Goal: Information Seeking & Learning: Learn about a topic

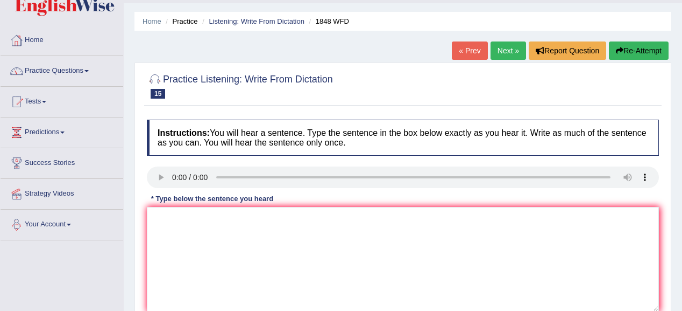
scroll to position [43, 0]
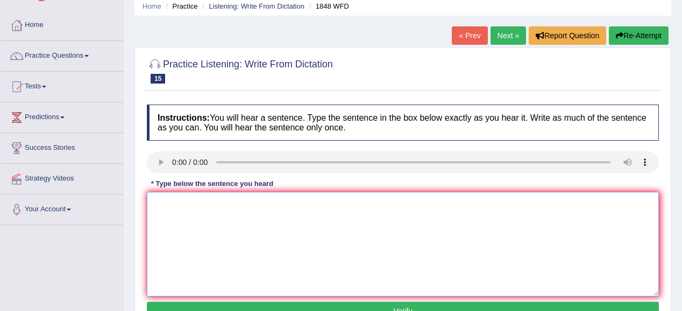
click at [162, 199] on textarea at bounding box center [403, 244] width 512 height 104
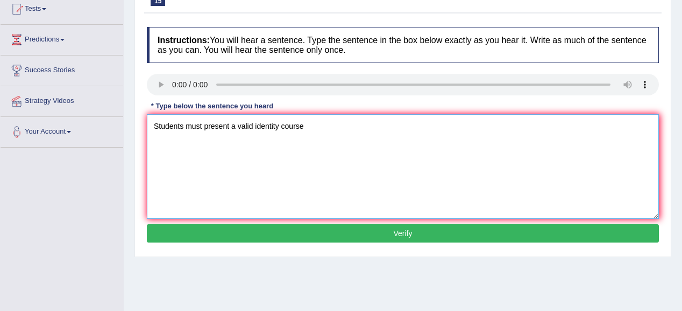
scroll to position [129, 0]
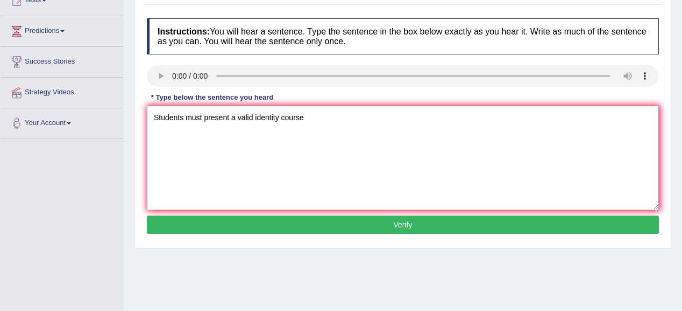
type textarea "Students must present a valid identity course"
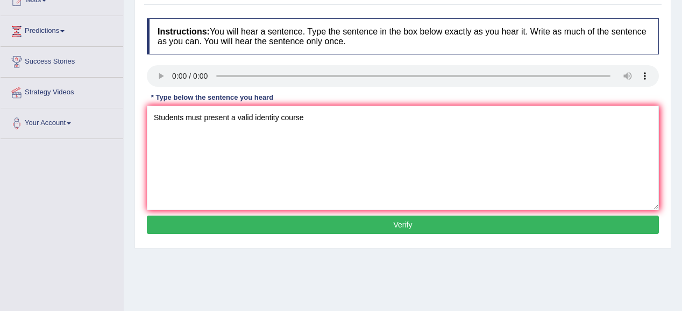
click at [283, 215] on button "Verify" at bounding box center [403, 224] width 512 height 18
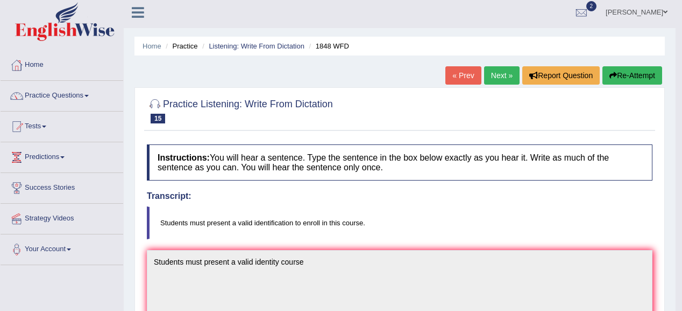
scroll to position [0, 0]
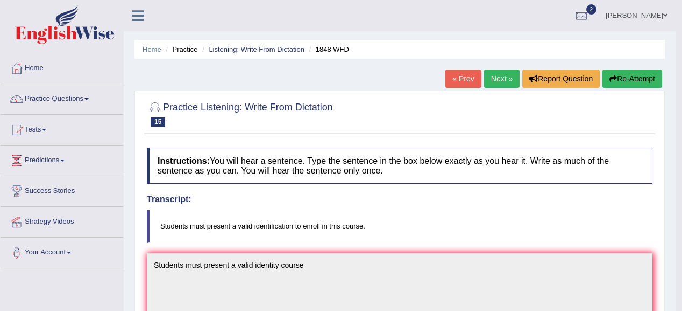
click at [502, 77] on link "Next »" at bounding box center [502, 78] width 36 height 18
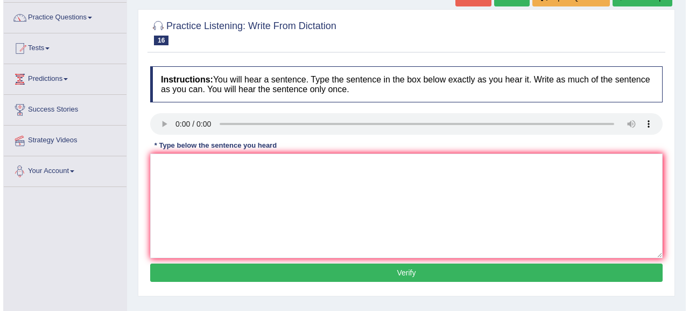
scroll to position [86, 0]
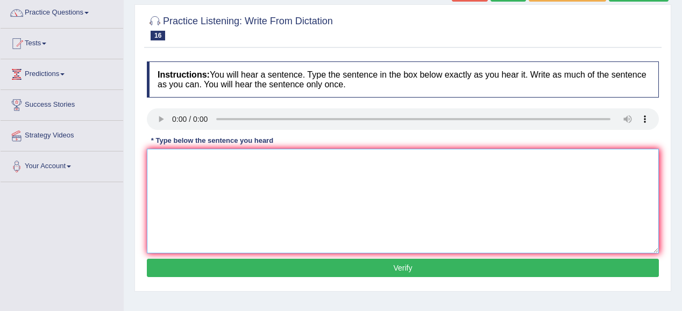
click at [157, 164] on textarea at bounding box center [403, 201] width 512 height 104
type textarea "N"
type textarea "Number of assingment should be"
click at [291, 263] on button "Verify" at bounding box center [403, 267] width 512 height 18
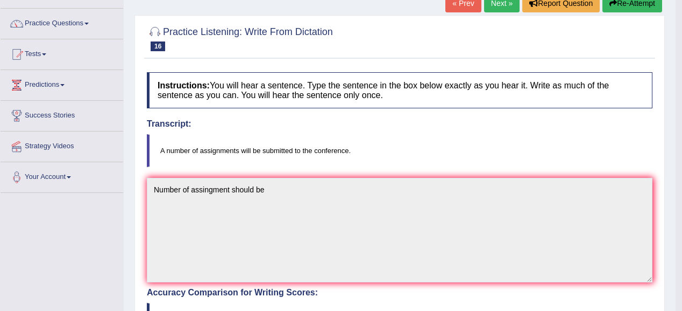
scroll to position [0, 0]
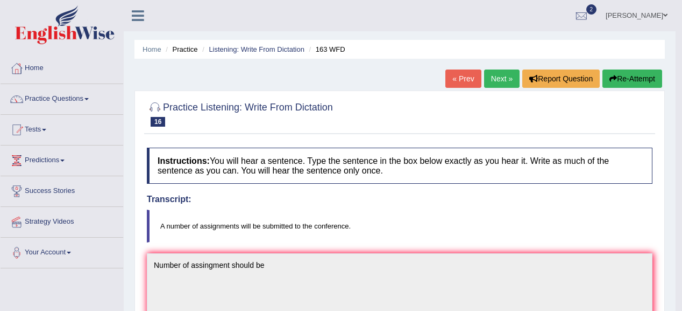
click at [493, 76] on link "Next »" at bounding box center [502, 78] width 36 height 18
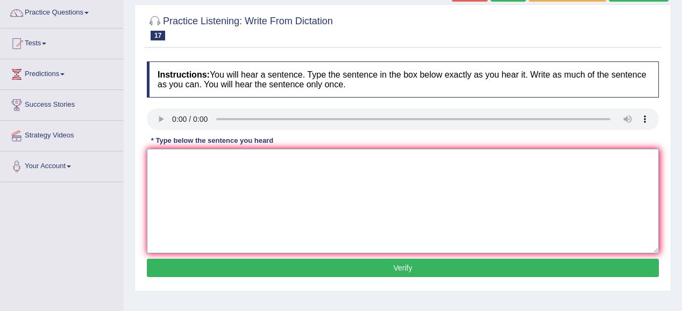
click at [168, 158] on textarea at bounding box center [403, 201] width 512 height 104
click at [225, 162] on textarea "Its quite our fasial exoressions" at bounding box center [403, 201] width 512 height 104
type textarea "Its quite our fasial expressions"
click at [314, 264] on button "Verify" at bounding box center [403, 267] width 512 height 18
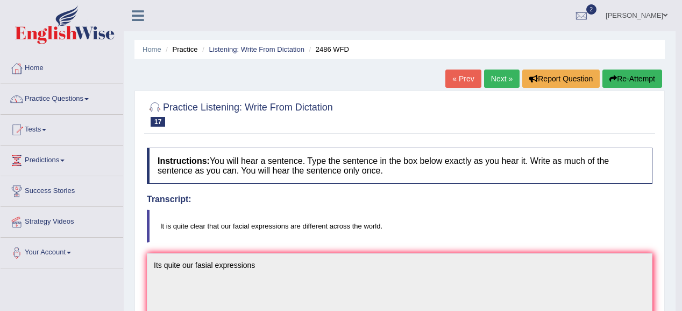
click at [492, 74] on link "Next »" at bounding box center [502, 78] width 36 height 18
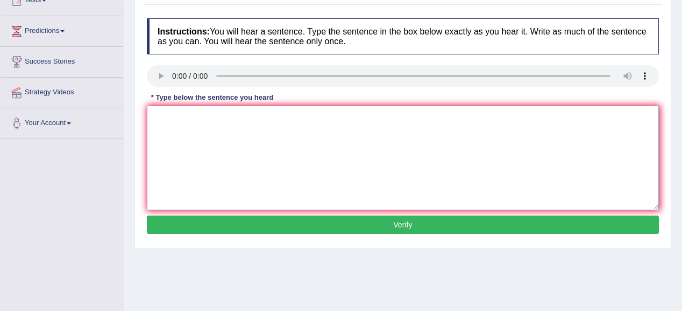
click at [167, 113] on textarea at bounding box center [403, 157] width 512 height 104
click at [180, 115] on textarea "All of ypur assingments will due by tommore" at bounding box center [403, 157] width 512 height 104
click at [210, 116] on textarea "All of your assingments will due by tommore" at bounding box center [403, 157] width 512 height 104
click at [302, 118] on textarea "All of your assignments will due by tommore" at bounding box center [403, 157] width 512 height 104
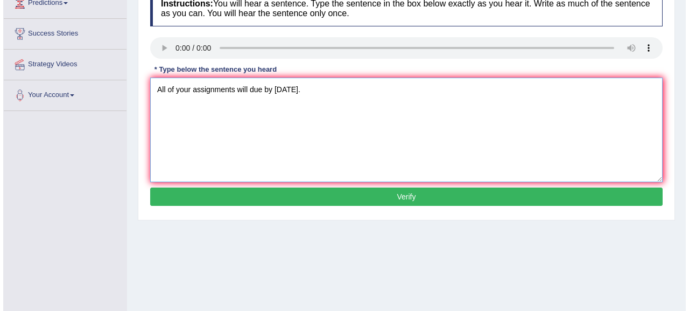
scroll to position [215, 0]
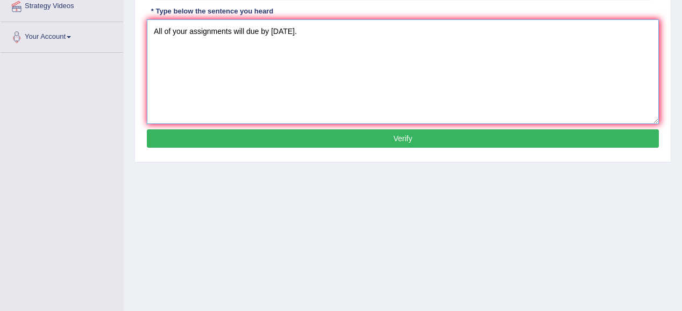
type textarea "All of your assignments will due by tomorrow."
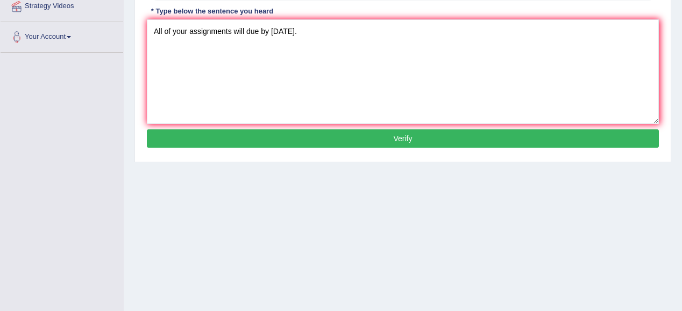
click at [318, 137] on button "Verify" at bounding box center [403, 138] width 512 height 18
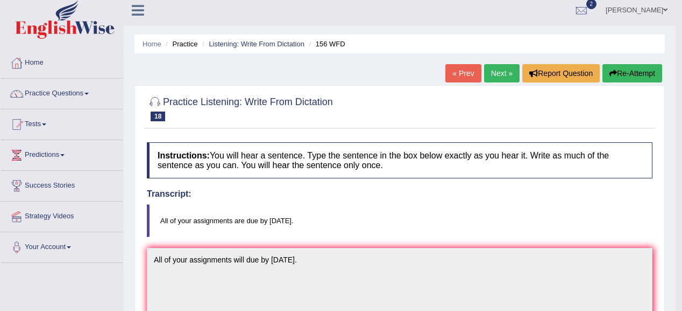
scroll to position [0, 0]
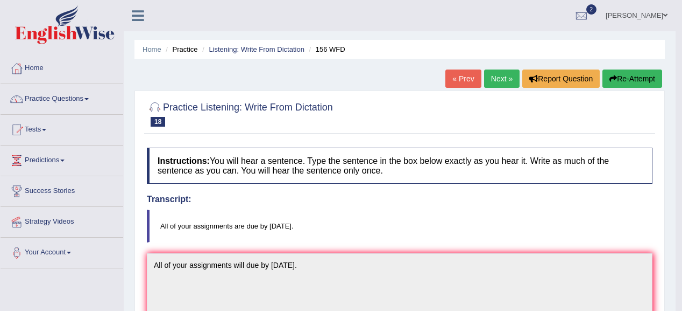
click at [484, 83] on link "Next »" at bounding box center [502, 78] width 36 height 18
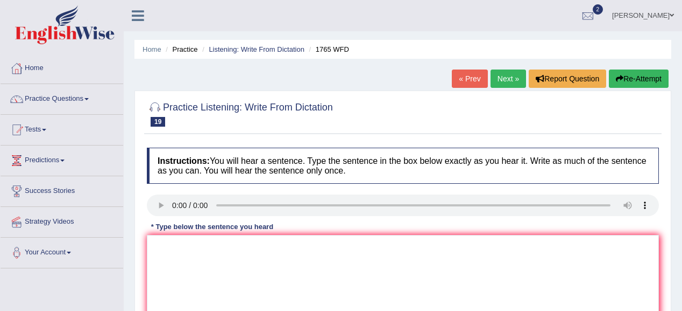
scroll to position [43, 0]
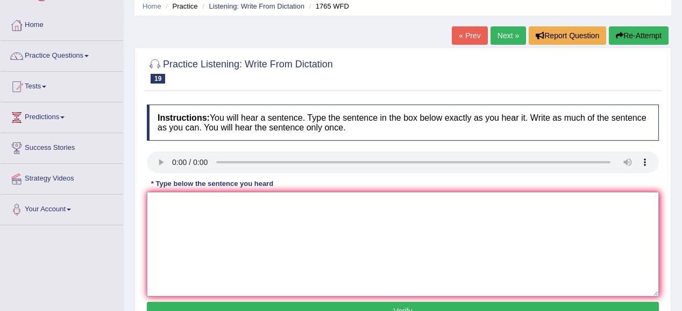
click at [168, 202] on textarea at bounding box center [403, 244] width 512 height 104
click at [163, 203] on textarea "Aplication" at bounding box center [403, 244] width 512 height 104
click at [216, 202] on textarea "Application" at bounding box center [403, 244] width 512 height 104
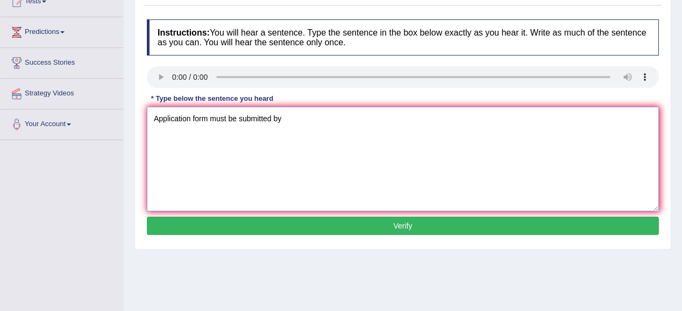
scroll to position [129, 0]
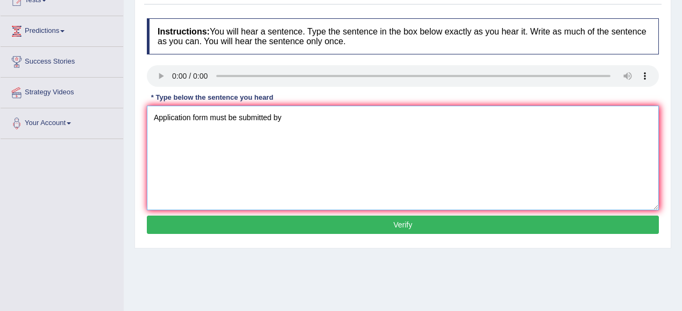
type textarea "Application form must be submitted by"
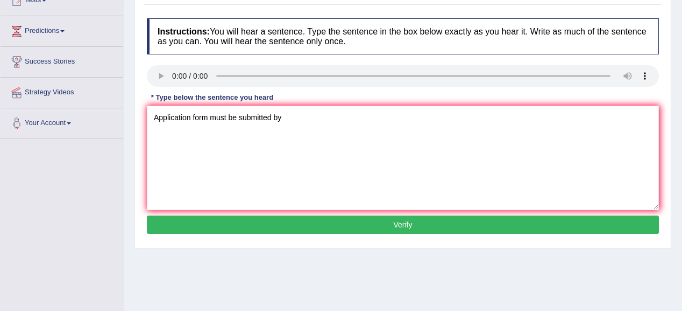
click at [223, 220] on button "Verify" at bounding box center [403, 224] width 512 height 18
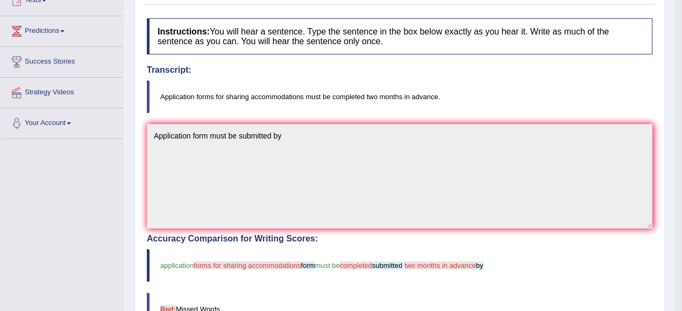
scroll to position [0, 0]
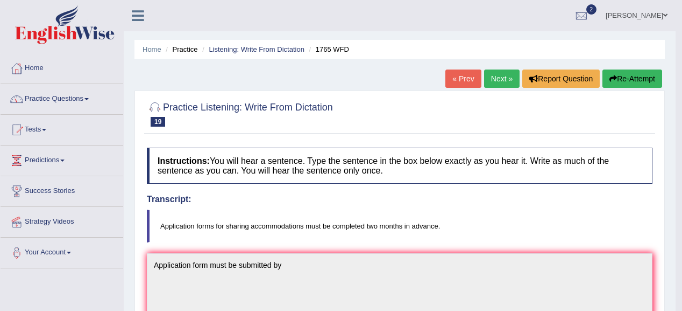
click at [495, 72] on link "Next »" at bounding box center [502, 78] width 36 height 18
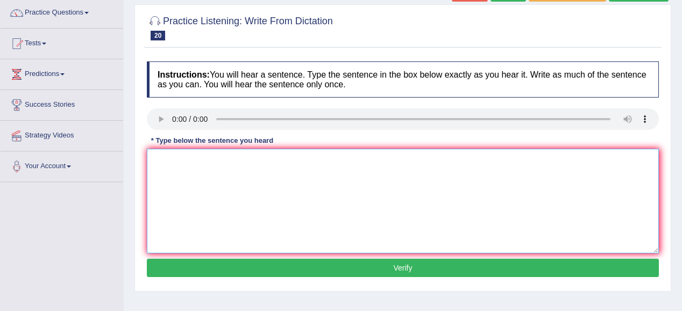
click at [174, 169] on textarea at bounding box center [403, 201] width 512 height 104
click at [174, 159] on textarea "Coursework" at bounding box center [403, 201] width 512 height 104
click at [178, 157] on textarea "Coursework" at bounding box center [403, 201] width 512 height 104
click at [216, 163] on textarea "Course work" at bounding box center [403, 201] width 512 height 104
type textarea "Course work throwly for a student"
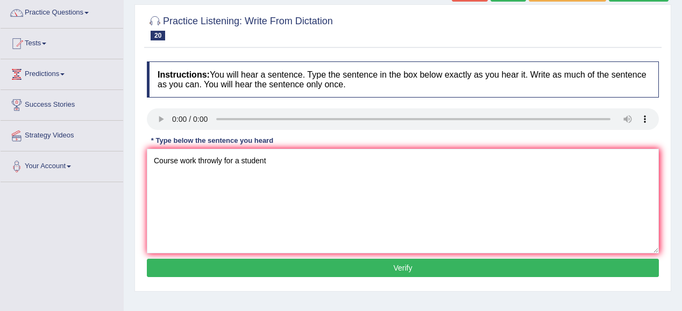
click at [323, 267] on button "Verify" at bounding box center [403, 267] width 512 height 18
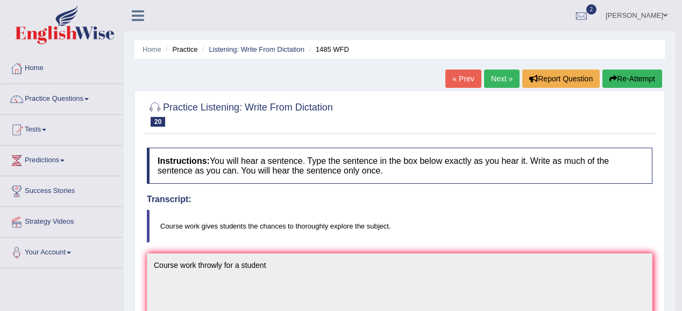
click at [506, 76] on link "Next »" at bounding box center [502, 78] width 36 height 18
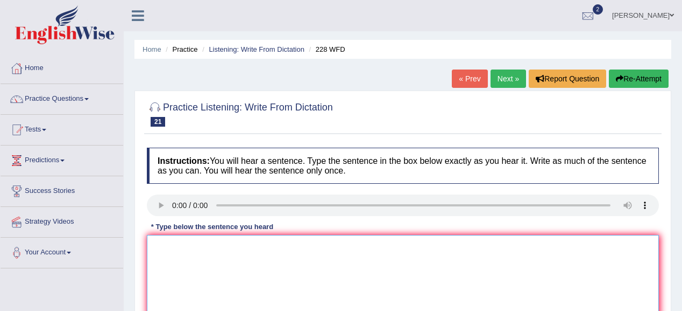
click at [182, 250] on textarea at bounding box center [403, 287] width 512 height 104
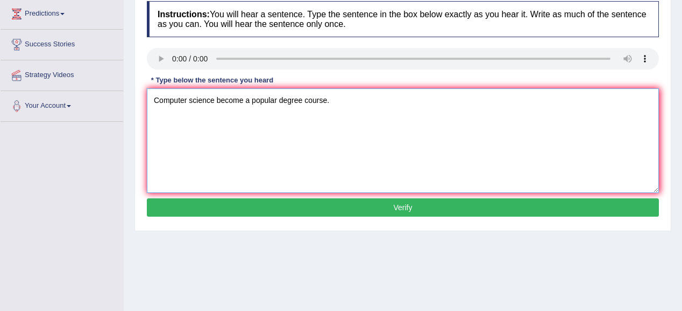
scroll to position [172, 0]
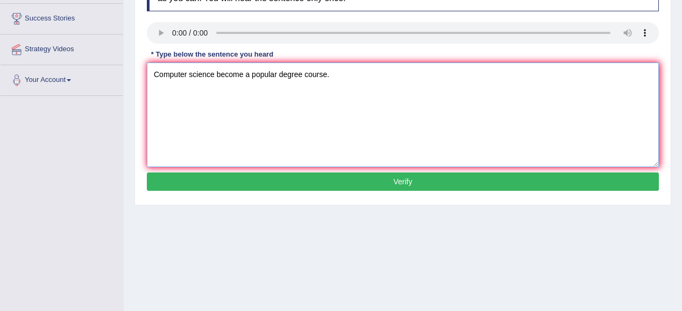
type textarea "Computer science become a popular degree course."
click at [264, 183] on button "Verify" at bounding box center [403, 181] width 512 height 18
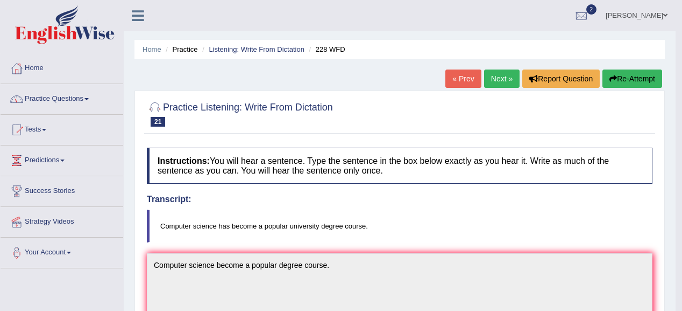
scroll to position [0, 0]
click at [504, 70] on link "Next »" at bounding box center [502, 78] width 36 height 18
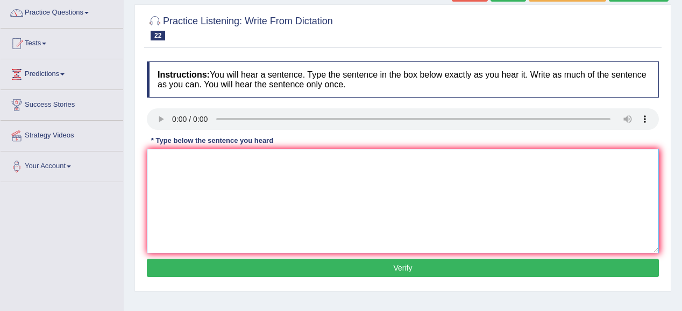
click at [159, 173] on textarea at bounding box center [403, 201] width 512 height 104
type textarea "Student attending to the conference must."
click at [277, 267] on button "Verify" at bounding box center [403, 267] width 512 height 18
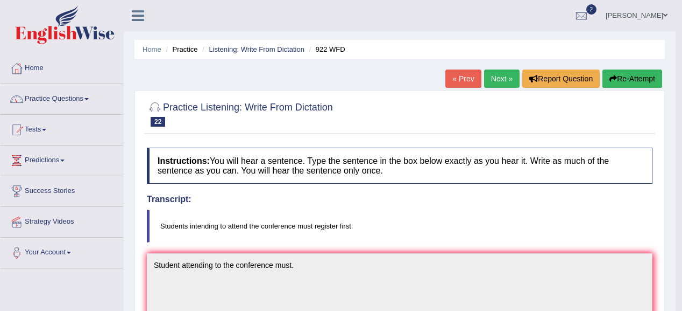
click at [493, 77] on link "Next »" at bounding box center [502, 78] width 36 height 18
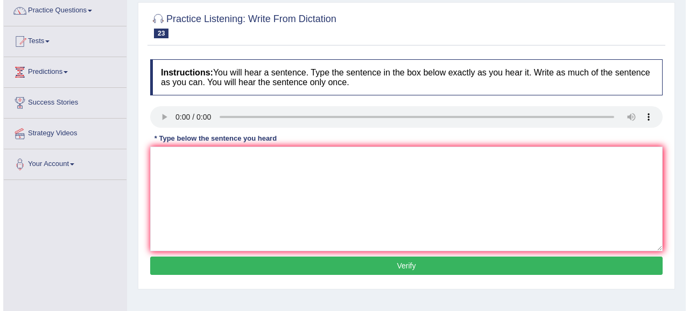
scroll to position [86, 0]
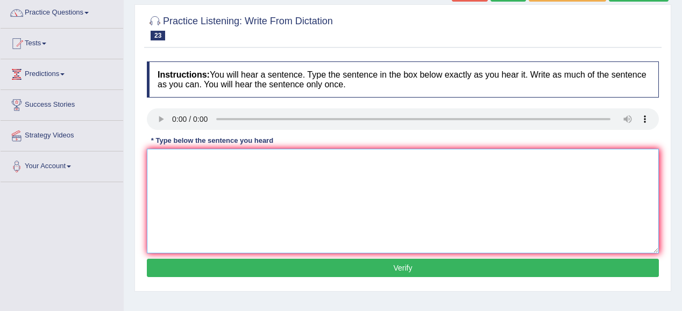
click at [167, 158] on textarea at bounding box center [403, 201] width 512 height 104
type textarea "The most imprtant detail of this argument is missing."
click at [328, 262] on button "Verify" at bounding box center [403, 267] width 512 height 18
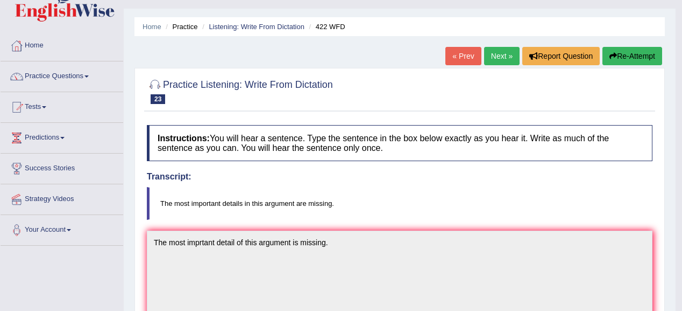
scroll to position [0, 0]
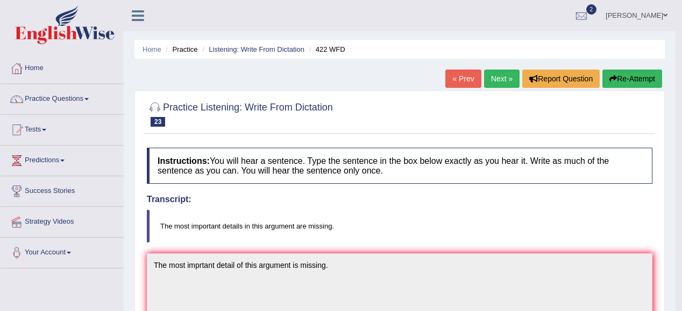
click at [491, 77] on link "Next »" at bounding box center [502, 78] width 36 height 18
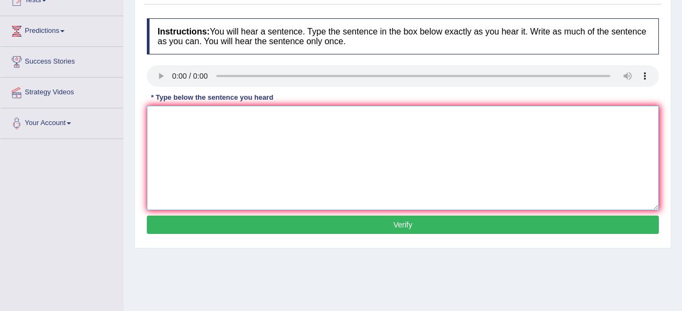
click at [180, 122] on textarea at bounding box center [403, 157] width 512 height 104
click at [189, 121] on textarea at bounding box center [403, 157] width 512 height 104
type textarea "a"
type textarea "A"
click at [172, 140] on textarea at bounding box center [403, 157] width 512 height 104
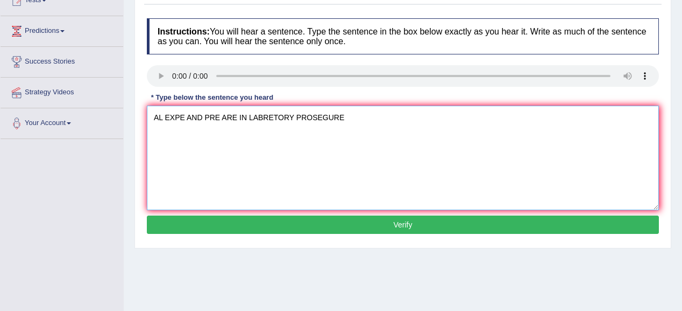
click at [163, 114] on textarea "AL EXPE AND PRE ARE IN LABRETORY PROSEGURE" at bounding box center [403, 157] width 512 height 104
click at [184, 114] on textarea "All EXPE AND PRE ARE IN LABRETORY PROSEGURE" at bounding box center [403, 157] width 512 height 104
drag, startPoint x: 486, startPoint y: 116, endPoint x: 326, endPoint y: 130, distance: 161.0
click at [326, 130] on textarea "All Experiment and presegure are in the laboratory. AND PRE ARE IN LABRETORY PR…" at bounding box center [403, 157] width 512 height 104
type textarea "All Experiment and presegure are in the laboratory."
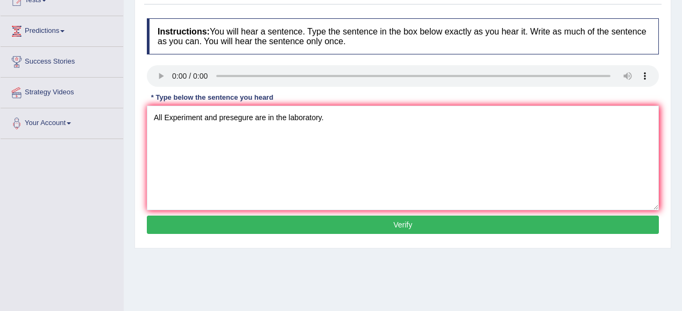
click at [364, 225] on button "Verify" at bounding box center [403, 224] width 512 height 18
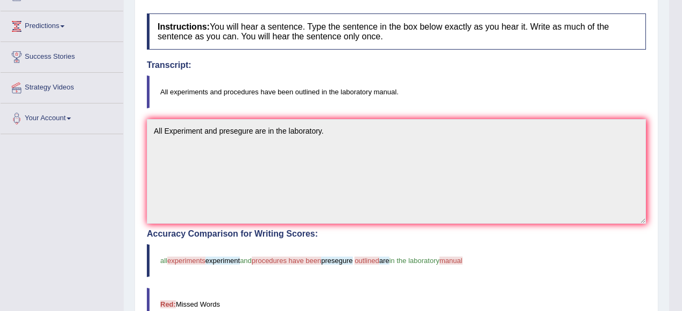
scroll to position [82, 0]
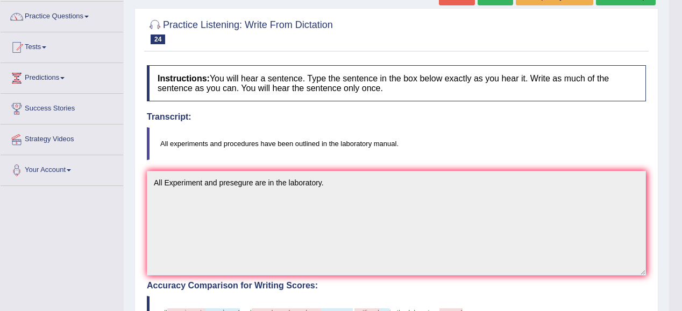
drag, startPoint x: 361, startPoint y: 228, endPoint x: 192, endPoint y: 113, distance: 204.9
click at [192, 113] on h4 "Transcript:" at bounding box center [396, 117] width 499 height 10
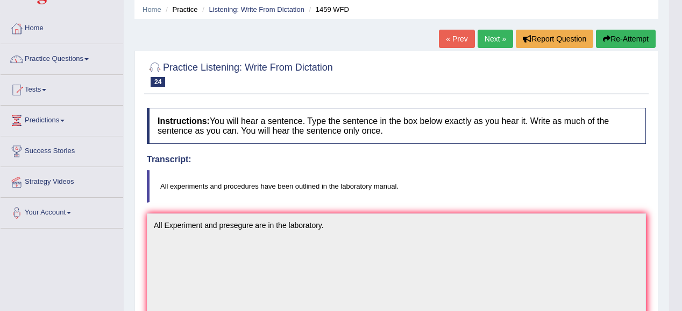
scroll to position [0, 0]
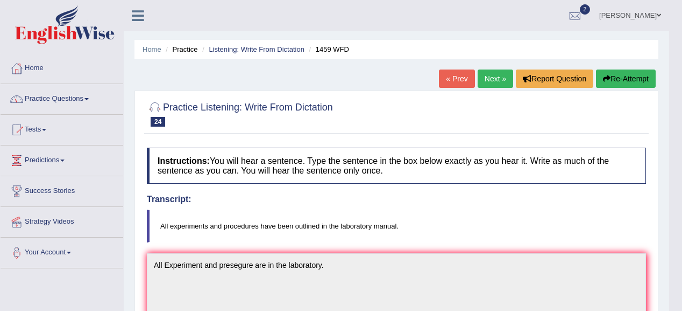
click at [493, 70] on link "Next »" at bounding box center [496, 78] width 36 height 18
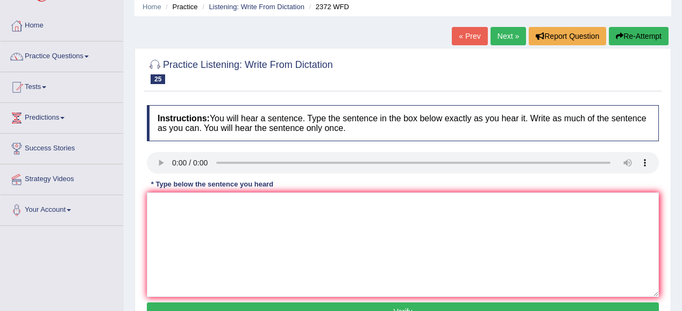
scroll to position [43, 0]
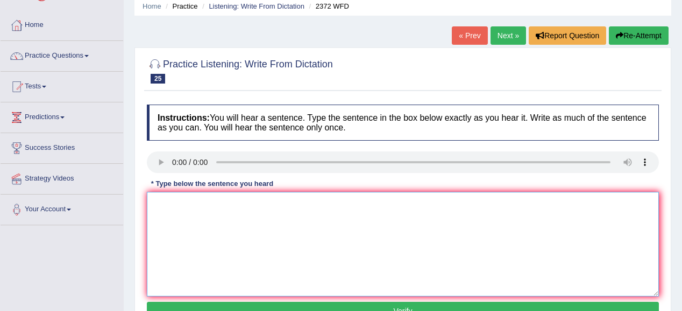
click at [165, 204] on textarea at bounding box center [403, 244] width 512 height 104
click at [179, 201] on textarea "We mua hand our assi at te end of the semister" at bounding box center [403, 244] width 512 height 104
click at [229, 204] on textarea "We must hand our assi at te end of the semister" at bounding box center [403, 244] width 512 height 104
click at [242, 202] on textarea "We must hand our assigni at te end of the semister" at bounding box center [403, 244] width 512 height 104
click at [273, 202] on textarea "We must hand our assignment at te end of the semister" at bounding box center [403, 244] width 512 height 104
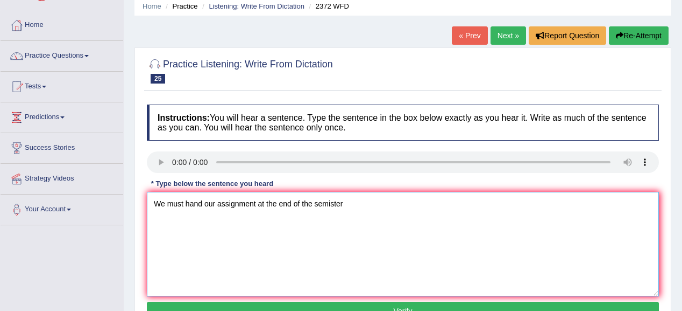
click at [347, 199] on textarea "We must hand our assignment at the end of the semister" at bounding box center [403, 244] width 512 height 104
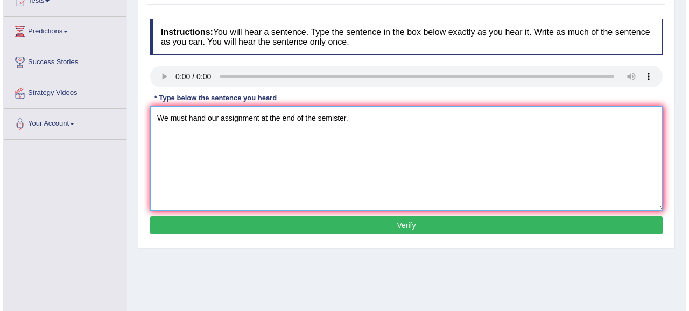
scroll to position [129, 0]
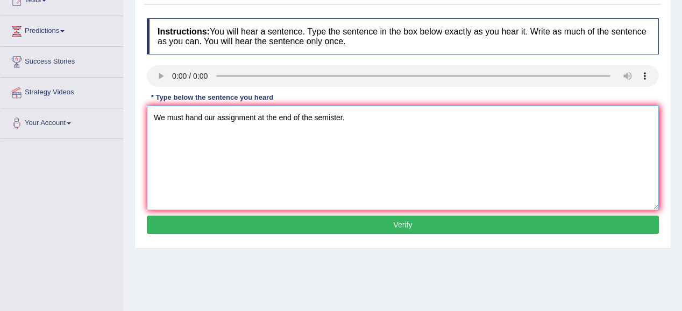
type textarea "We must hand our assignment at the end of the semister."
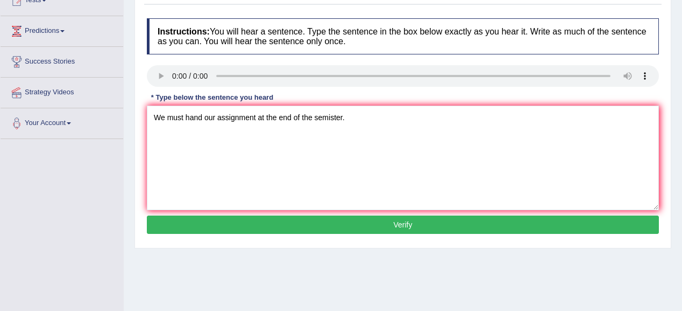
click at [342, 216] on button "Verify" at bounding box center [403, 224] width 512 height 18
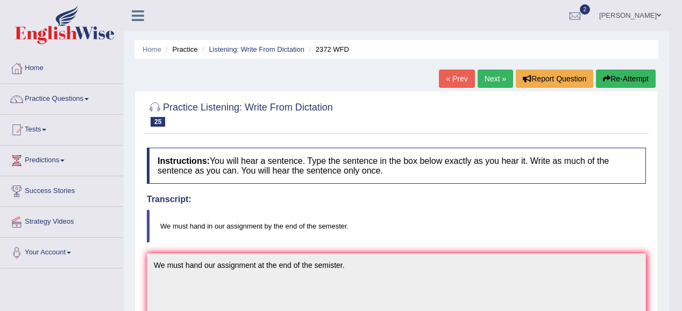
scroll to position [0, 0]
click at [484, 77] on link "Next »" at bounding box center [496, 78] width 36 height 18
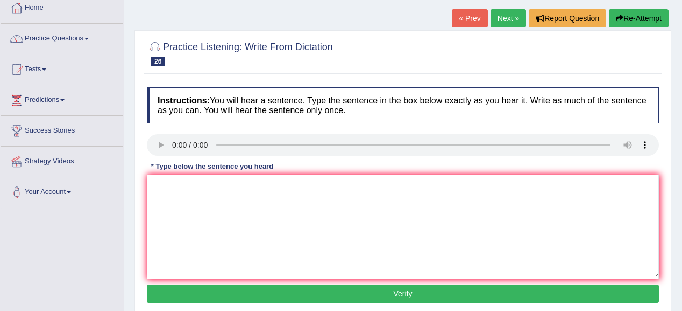
scroll to position [129, 0]
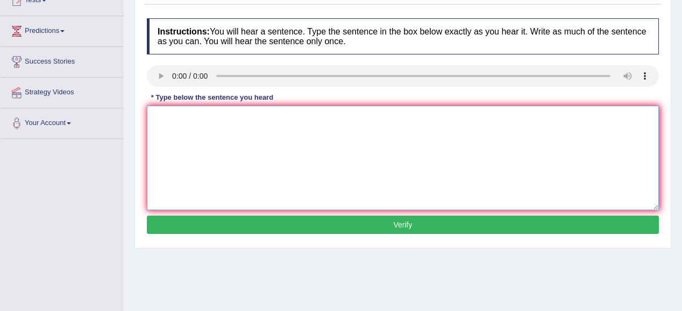
click at [165, 110] on textarea at bounding box center [403, 157] width 512 height 104
click at [175, 114] on textarea "My sis runas a [PERSON_NAME] abouty smmall tpoyes" at bounding box center [403, 157] width 512 height 104
click at [200, 114] on textarea "My sister runas a [PERSON_NAME] abouty smmall tpoyes" at bounding box center [403, 157] width 512 height 104
click at [211, 116] on textarea "My sister runs as a [PERSON_NAME] abouty smmall tpoyes" at bounding box center [403, 157] width 512 height 104
click at [185, 116] on textarea "My sister runs asmall a [PERSON_NAME] abouty smmall tpoyes" at bounding box center [403, 157] width 512 height 104
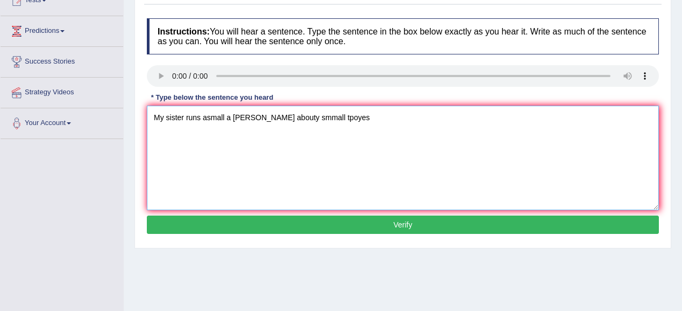
click at [207, 116] on textarea "My sister runs asmall a [PERSON_NAME] abouty smmall tpoyes" at bounding box center [403, 157] width 512 height 104
click at [234, 115] on textarea "My sister runs a small a [PERSON_NAME] abouty smmall tpoyes" at bounding box center [403, 157] width 512 height 104
click at [242, 115] on textarea "My sister runs a small buss abouty smmall tpoyes" at bounding box center [403, 157] width 512 height 104
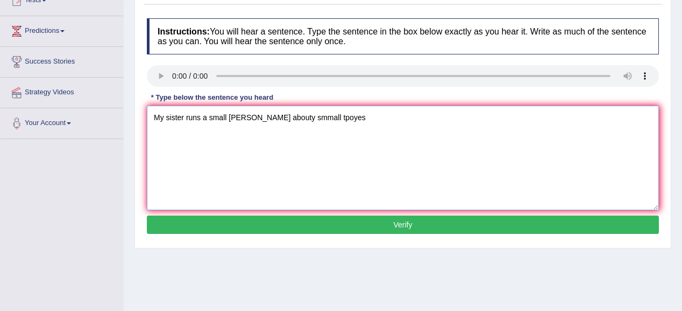
click at [243, 115] on textarea "My sister runs a small buss abouty smmall tpoyes" at bounding box center [403, 157] width 512 height 104
click at [248, 114] on textarea "My sister runs a small buss abouty smmall tpoyes" at bounding box center [403, 157] width 512 height 104
click at [283, 116] on textarea "My sister runs a small bussnies abouty smmall tpoyes" at bounding box center [403, 157] width 512 height 104
click at [291, 116] on textarea "My sister runs a small bussnies about smmall tpoyes" at bounding box center [403, 157] width 512 height 104
click at [332, 116] on textarea "My sister runs a small bussnies about small tpoyes" at bounding box center [403, 157] width 512 height 104
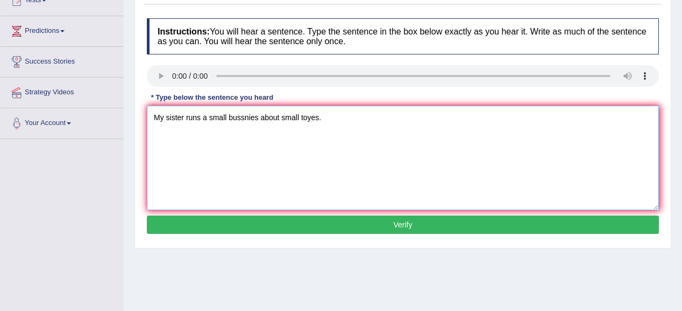
click at [315, 117] on textarea "My sister runs a small bussnies about small toyes." at bounding box center [403, 157] width 512 height 104
click at [320, 116] on textarea "My sister runs a small bussnies about small toys." at bounding box center [403, 157] width 512 height 104
click at [251, 115] on textarea "My sister runs a small bussnies about small toys." at bounding box center [403, 157] width 512 height 104
click at [269, 115] on textarea "My sister runs a small business es about small toys." at bounding box center [403, 157] width 512 height 104
type textarea "My sister runs a small business about small toys."
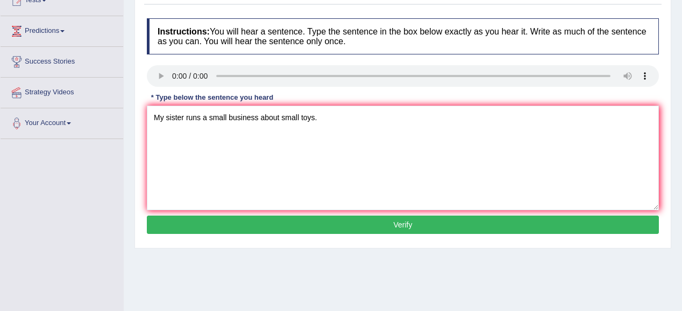
click at [334, 227] on button "Verify" at bounding box center [403, 224] width 512 height 18
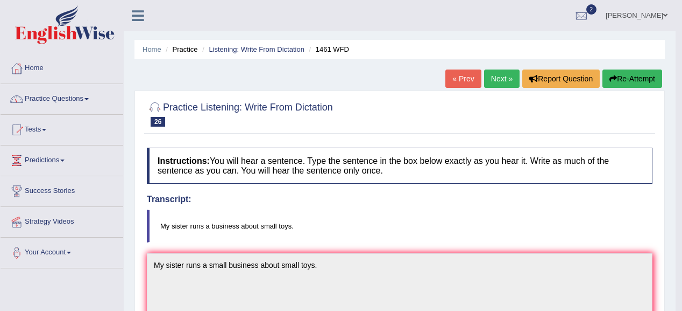
scroll to position [0, 0]
click at [495, 79] on link "Next »" at bounding box center [502, 78] width 36 height 18
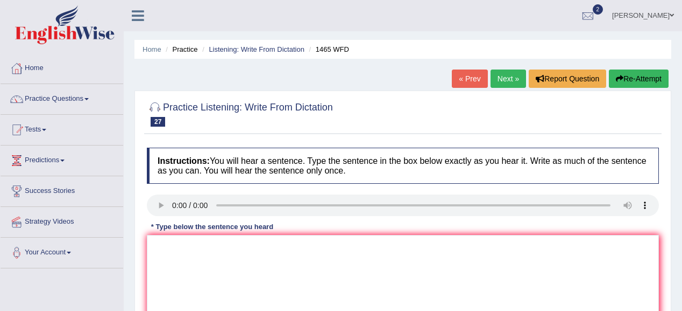
click at [494, 78] on link "Next »" at bounding box center [509, 78] width 36 height 18
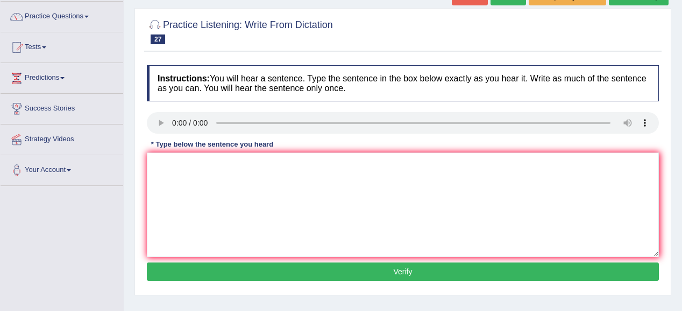
scroll to position [86, 0]
